Goal: Navigation & Orientation: Understand site structure

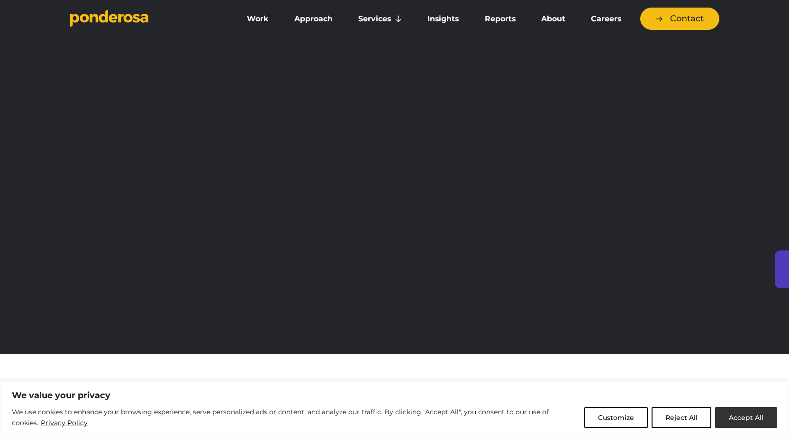
drag, startPoint x: 735, startPoint y: 419, endPoint x: 484, endPoint y: 421, distance: 250.3
click at [735, 419] on button "Accept All" at bounding box center [746, 418] width 62 height 21
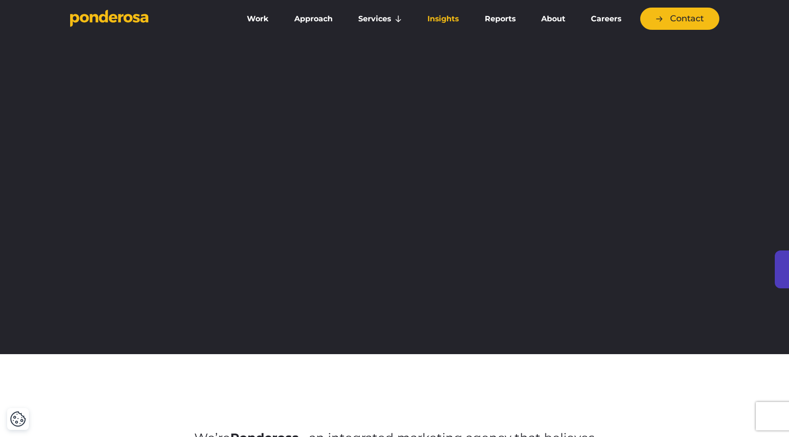
click at [447, 19] on link "Insights" at bounding box center [443, 19] width 53 height 20
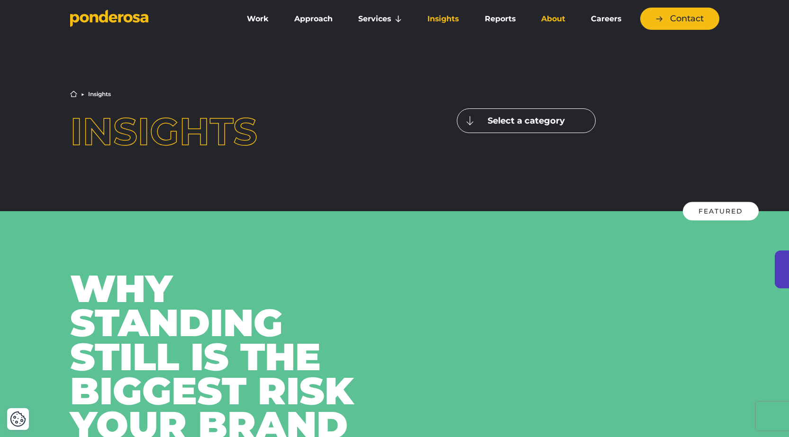
click at [548, 17] on link "About" at bounding box center [553, 19] width 46 height 20
